Goal: Information Seeking & Learning: Learn about a topic

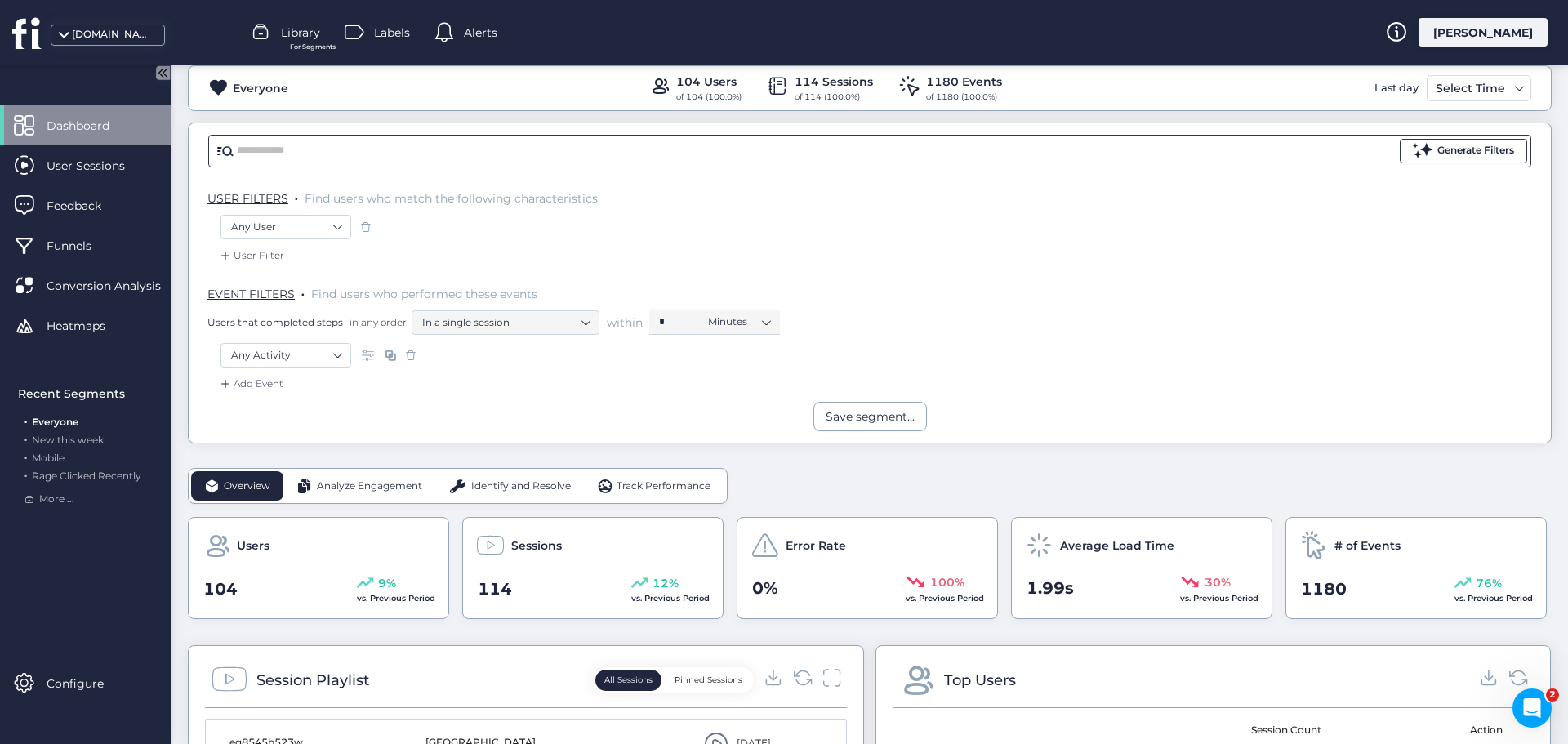
click at [1448, 155] on div "Generate Filters" at bounding box center [1475, 150] width 76 height 15
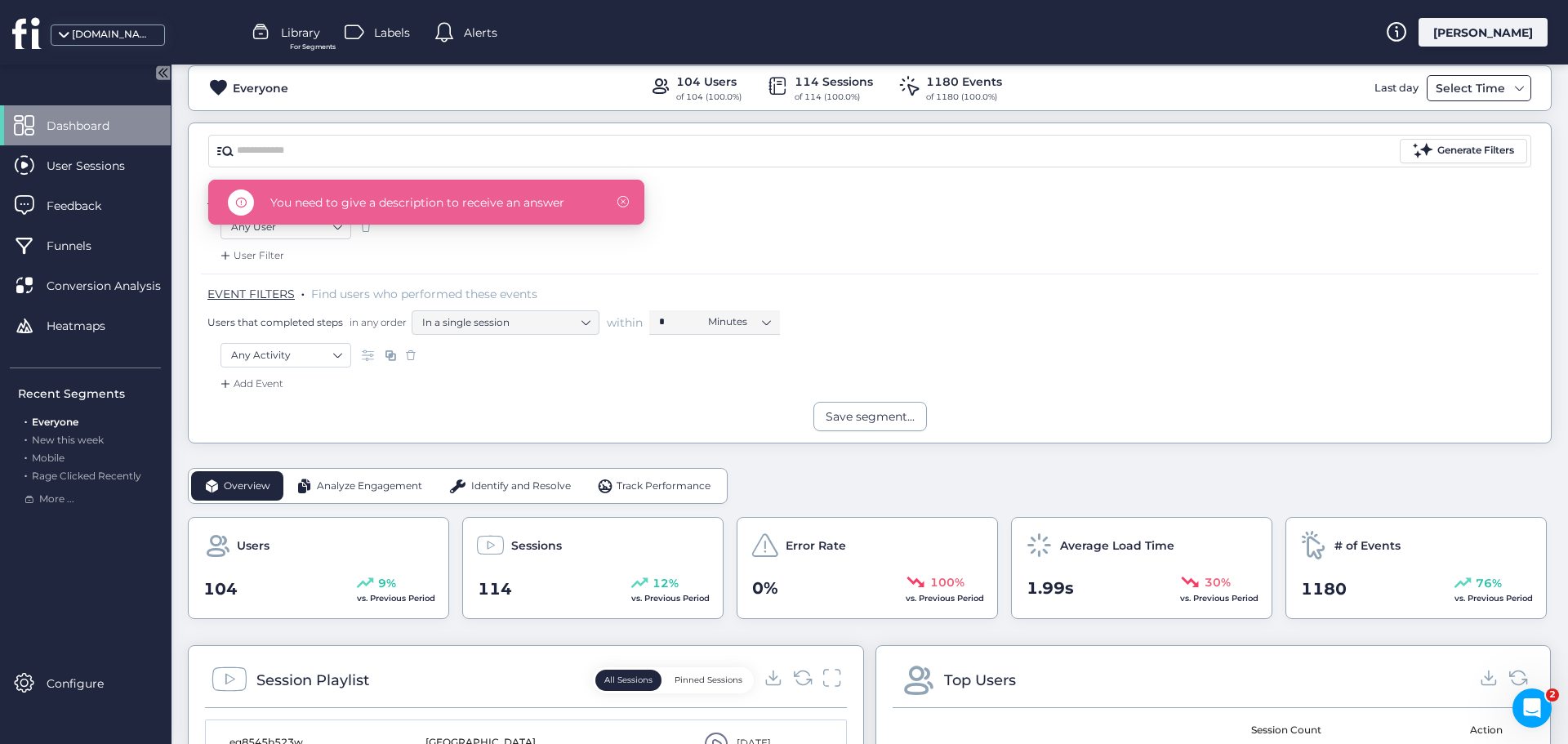
click at [1462, 80] on div "Select Time" at bounding box center [1470, 88] width 77 height 20
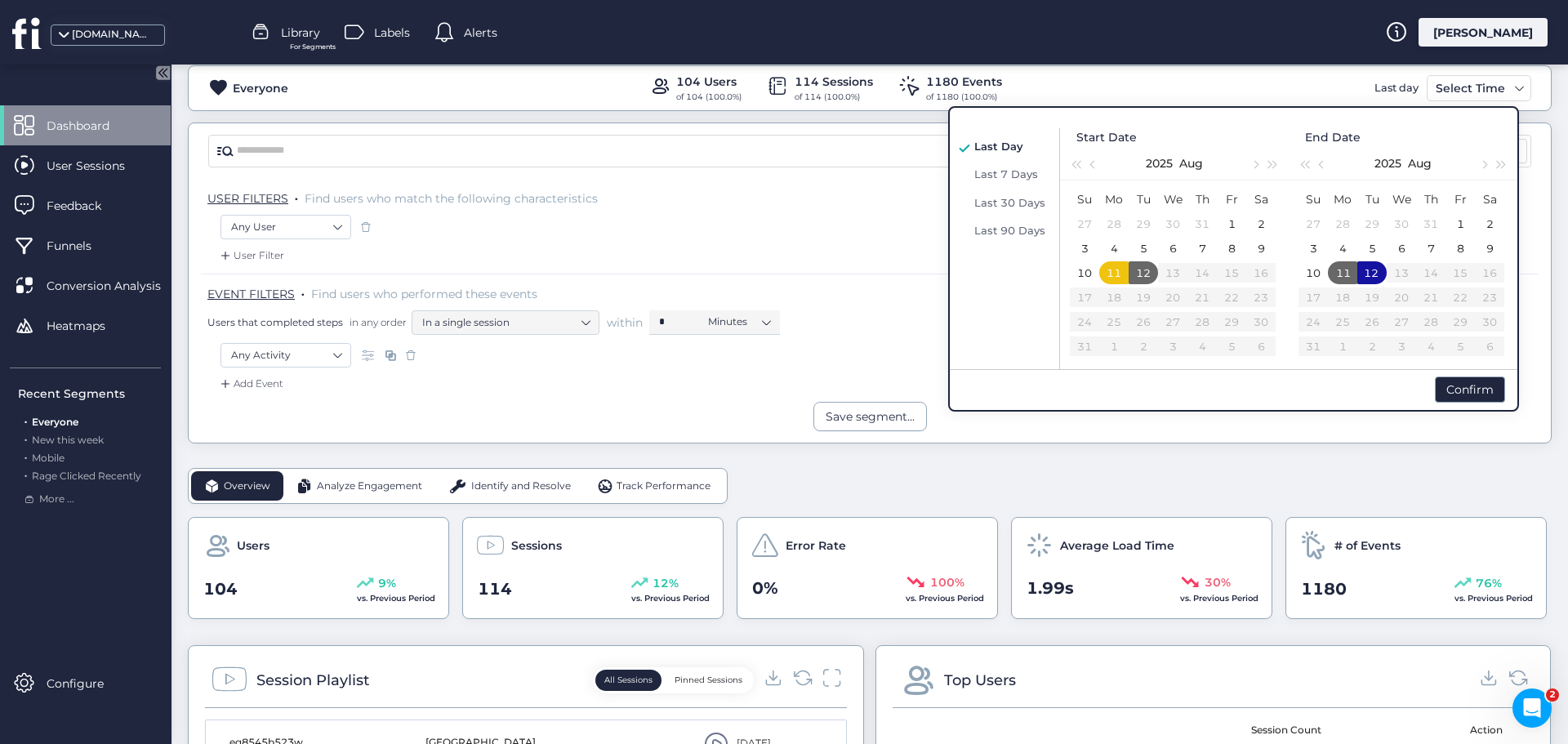
click at [802, 268] on div "User Filter" at bounding box center [869, 260] width 1338 height 26
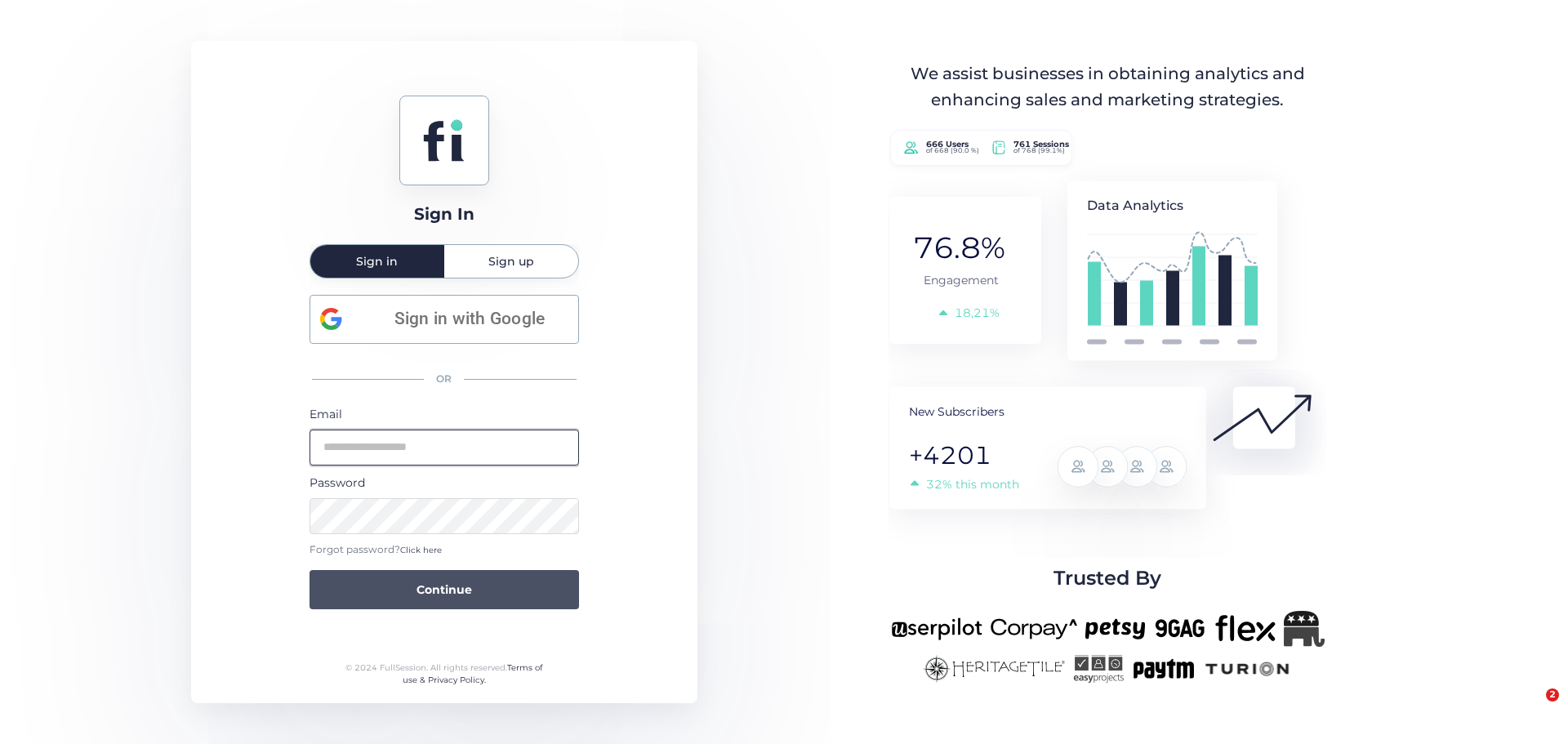
type input "**********"
click at [467, 601] on button "Continue" at bounding box center [444, 590] width 270 height 40
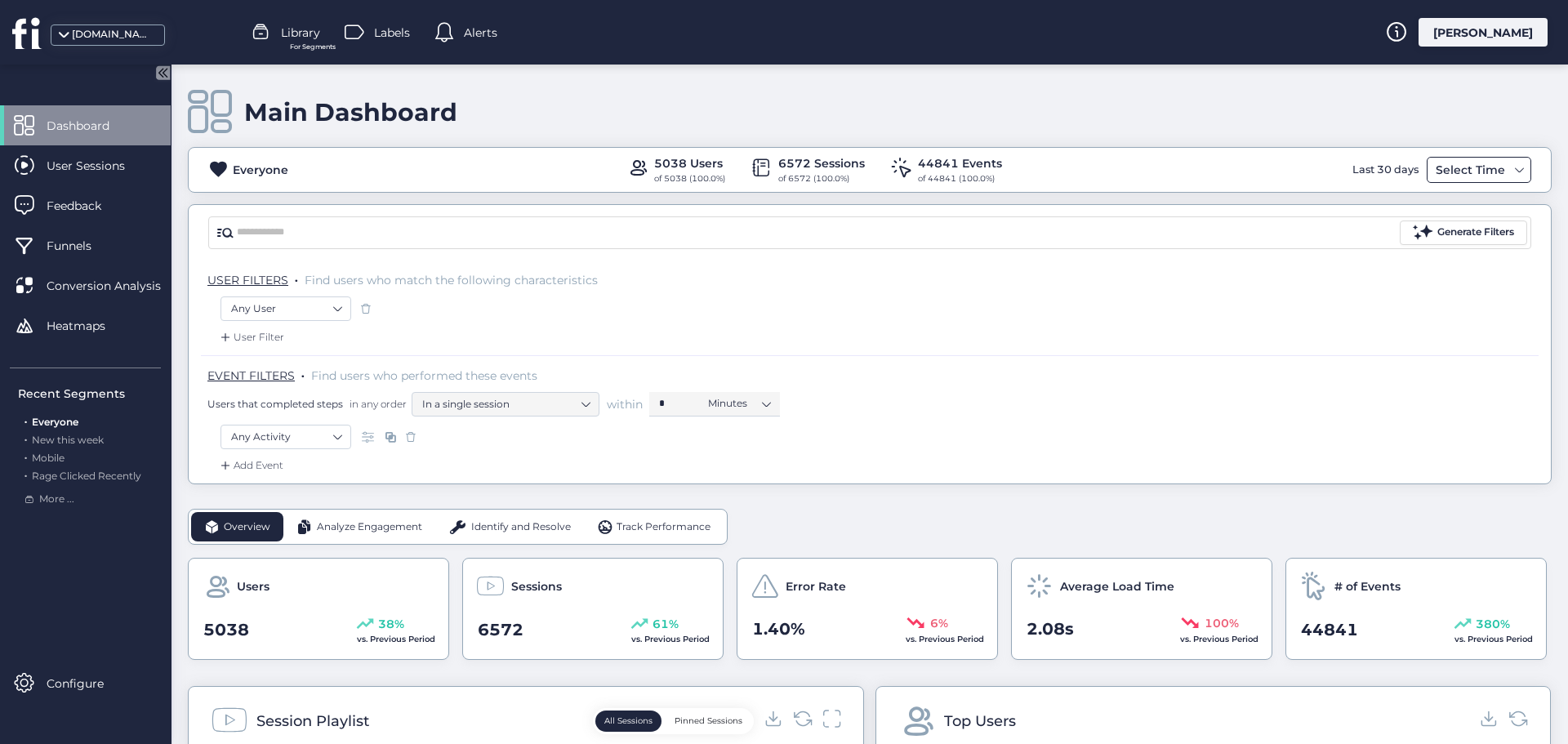
click at [1464, 171] on div "Select Time" at bounding box center [1470, 169] width 77 height 20
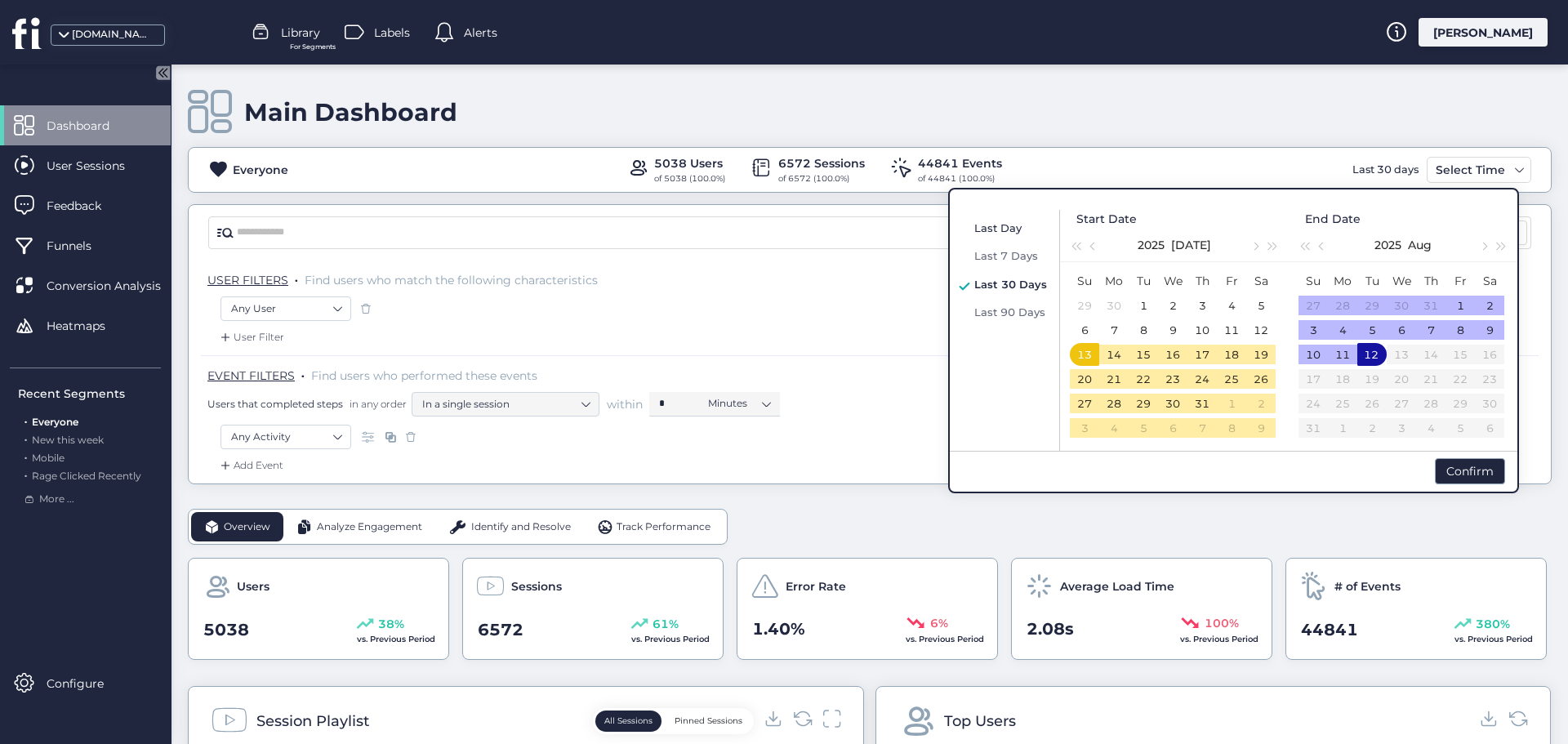
click at [996, 232] on span "Last Day" at bounding box center [998, 228] width 47 height 13
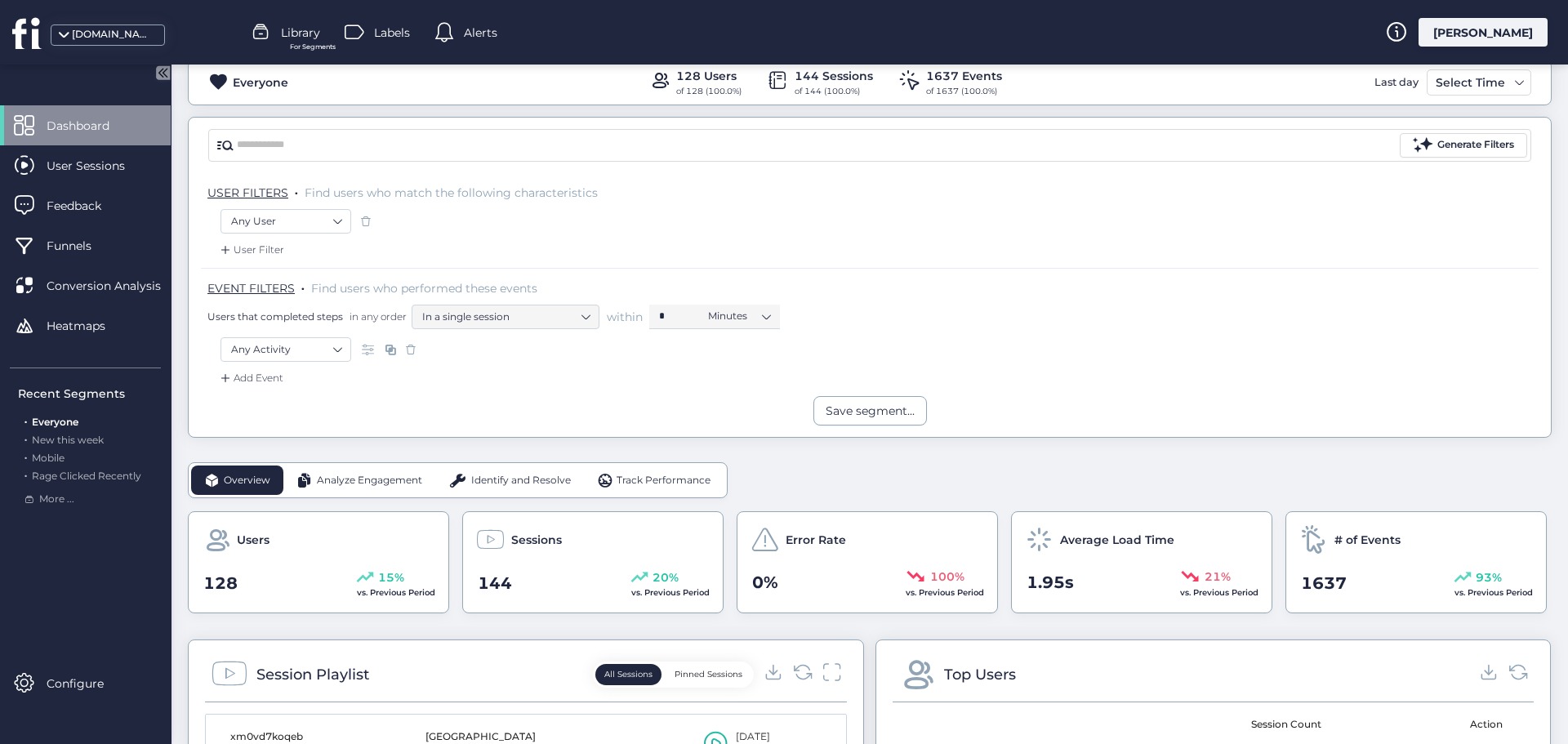
scroll to position [82, 0]
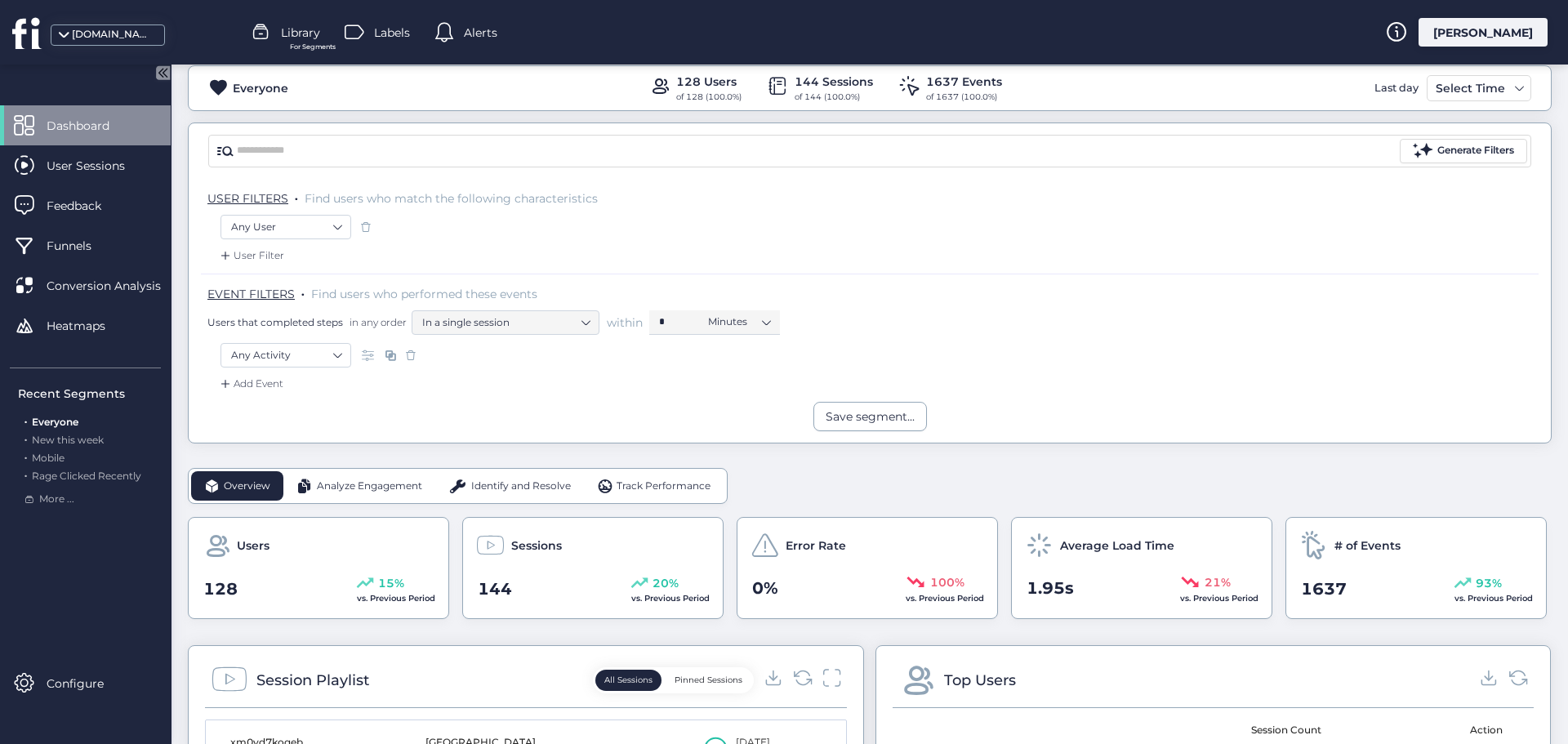
click at [387, 489] on span "Analyze Engagement" at bounding box center [369, 486] width 106 height 15
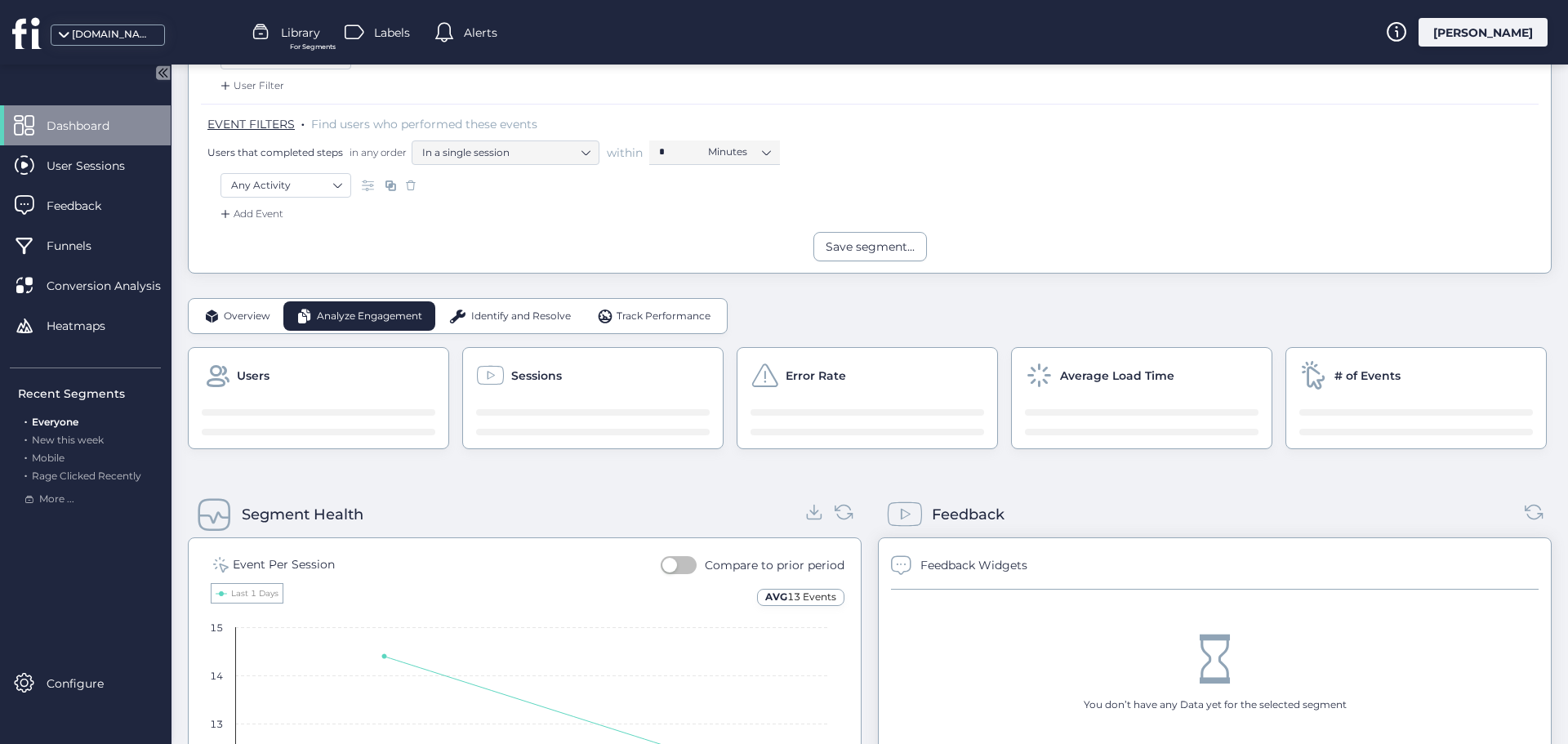
scroll to position [408, 0]
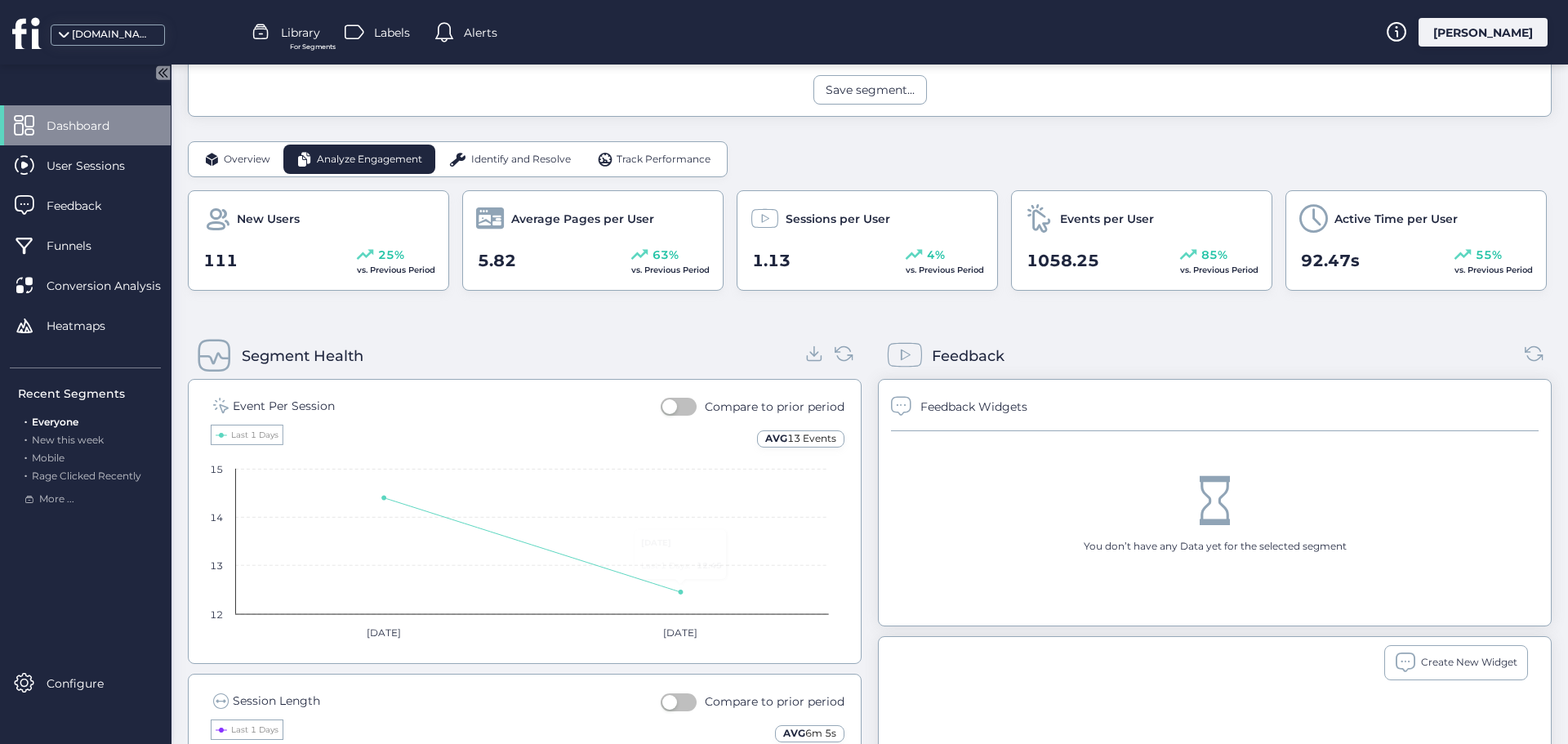
click at [519, 144] on div "Identify and Resolve" at bounding box center [509, 159] width 149 height 29
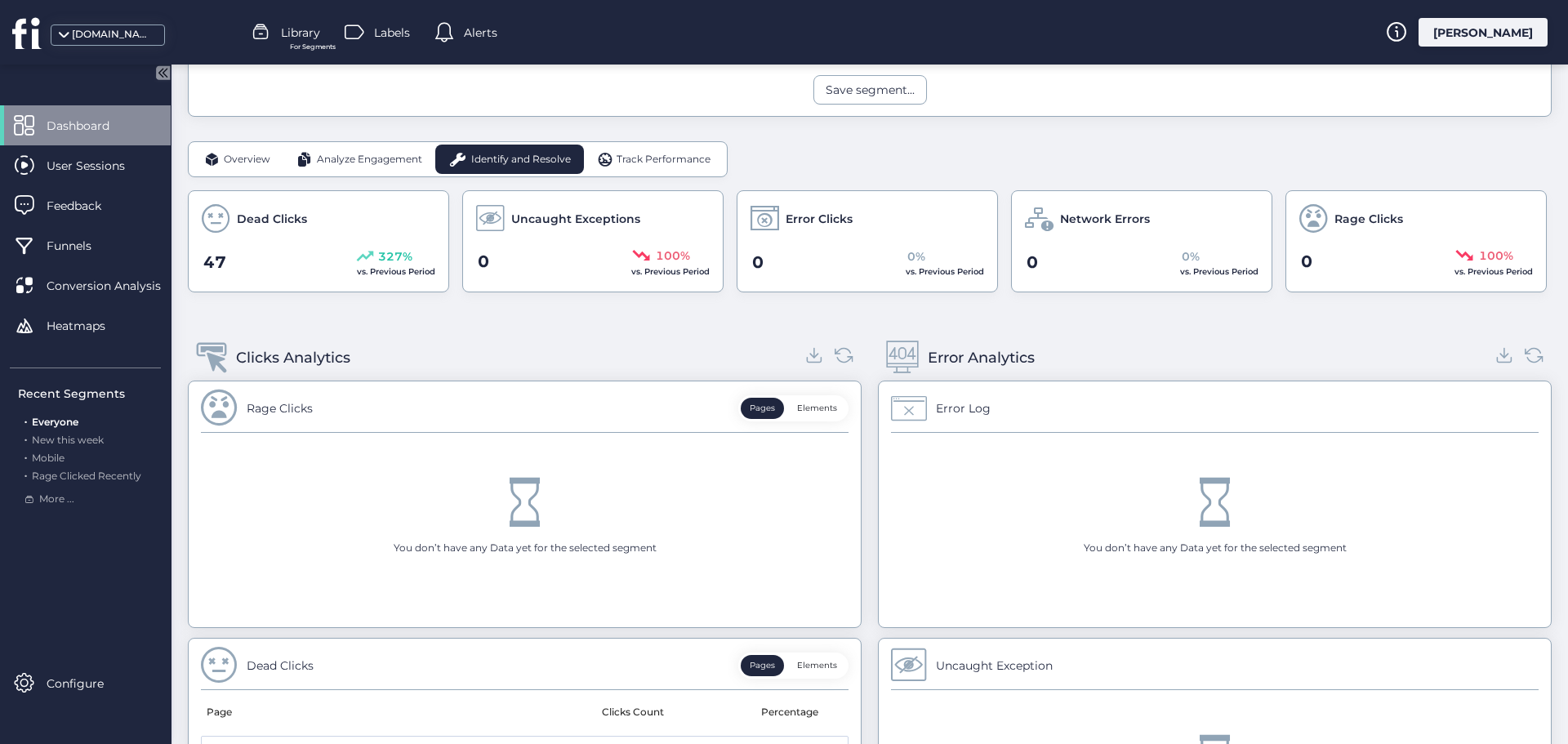
click at [618, 157] on span "Track Performance" at bounding box center [663, 160] width 94 height 15
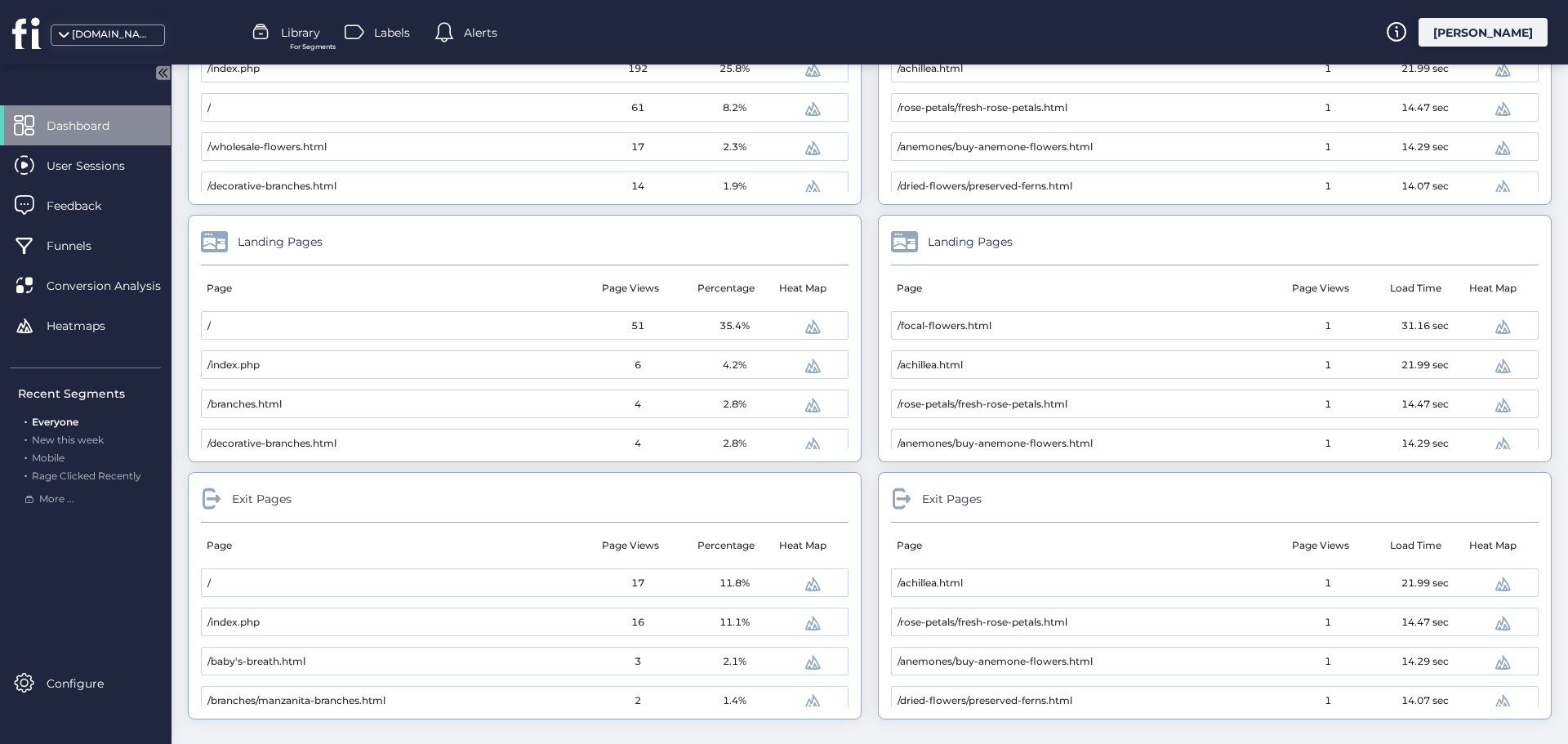
scroll to position [735, 0]
